Goal: Transaction & Acquisition: Purchase product/service

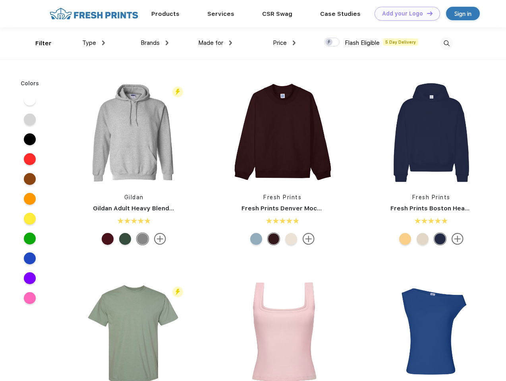
click at [404, 13] on link "Add your Logo Design Tool" at bounding box center [406, 14] width 65 height 14
click at [0, 0] on div "Design Tool" at bounding box center [0, 0] width 0 height 0
click at [426, 13] on link "Add your Logo Design Tool" at bounding box center [406, 14] width 65 height 14
click at [38, 43] on div "Filter" at bounding box center [43, 43] width 16 height 9
click at [94, 43] on span "Type" at bounding box center [89, 42] width 14 height 7
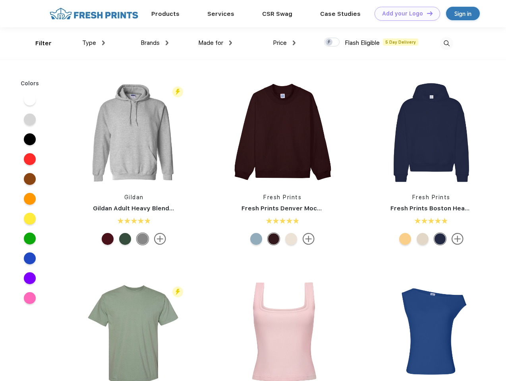
click at [154, 43] on span "Brands" at bounding box center [149, 42] width 19 height 7
click at [215, 43] on span "Made for" at bounding box center [210, 42] width 25 height 7
click at [284, 43] on span "Price" at bounding box center [280, 42] width 14 height 7
click at [332, 42] on div at bounding box center [331, 42] width 15 height 9
click at [329, 42] on input "checkbox" at bounding box center [326, 39] width 5 height 5
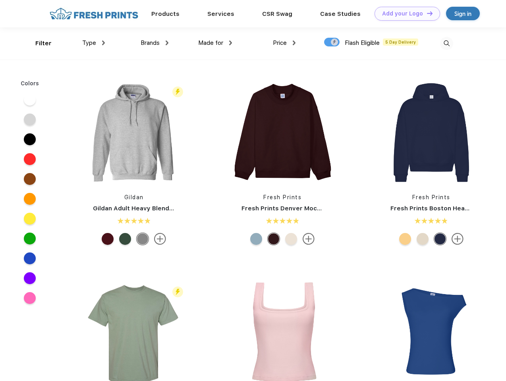
click at [446, 43] on img at bounding box center [446, 43] width 13 height 13
